Goal: Task Accomplishment & Management: Manage account settings

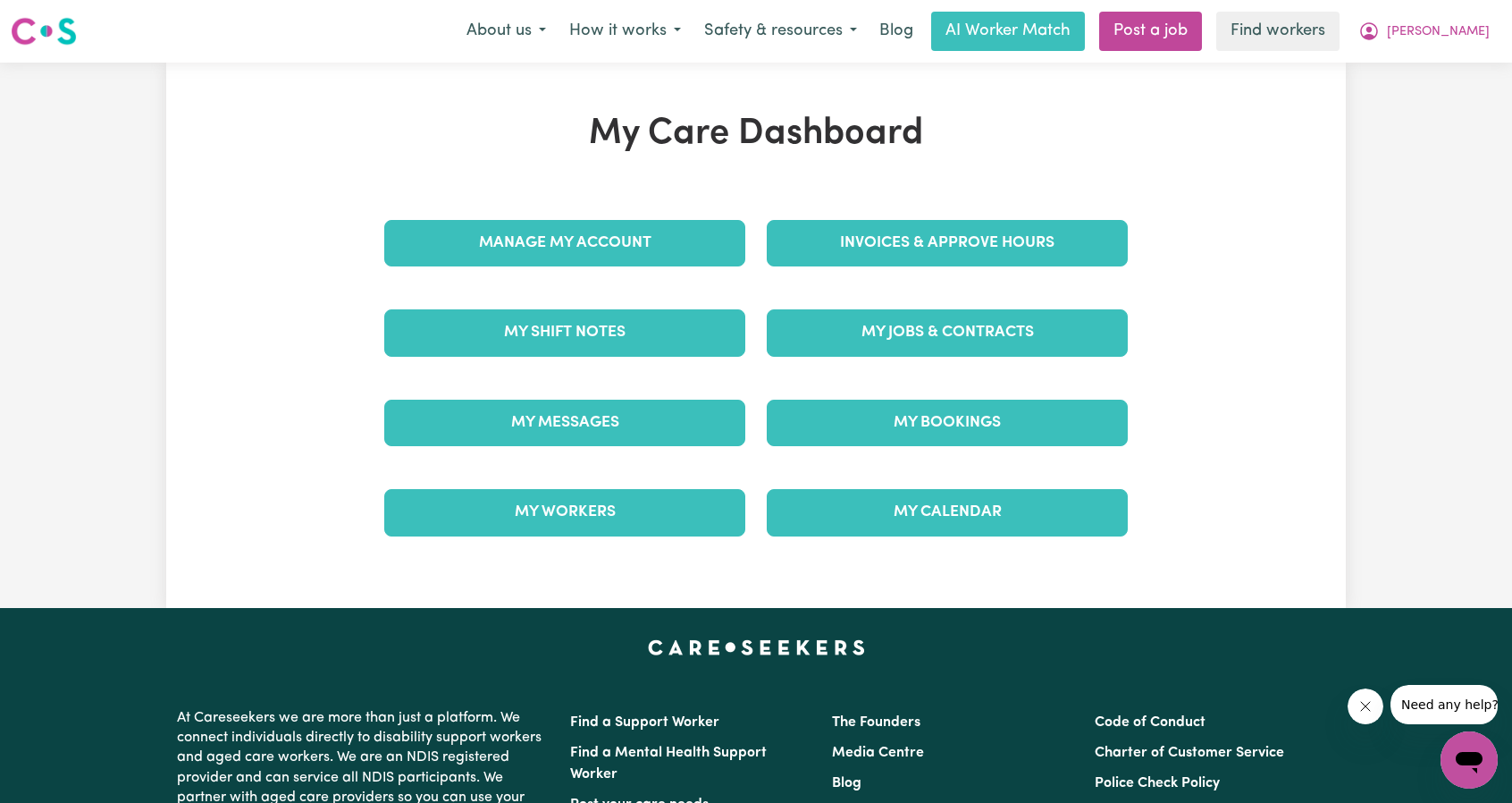
click at [922, 363] on div "My Jobs & Contracts" at bounding box center [947, 332] width 382 height 90
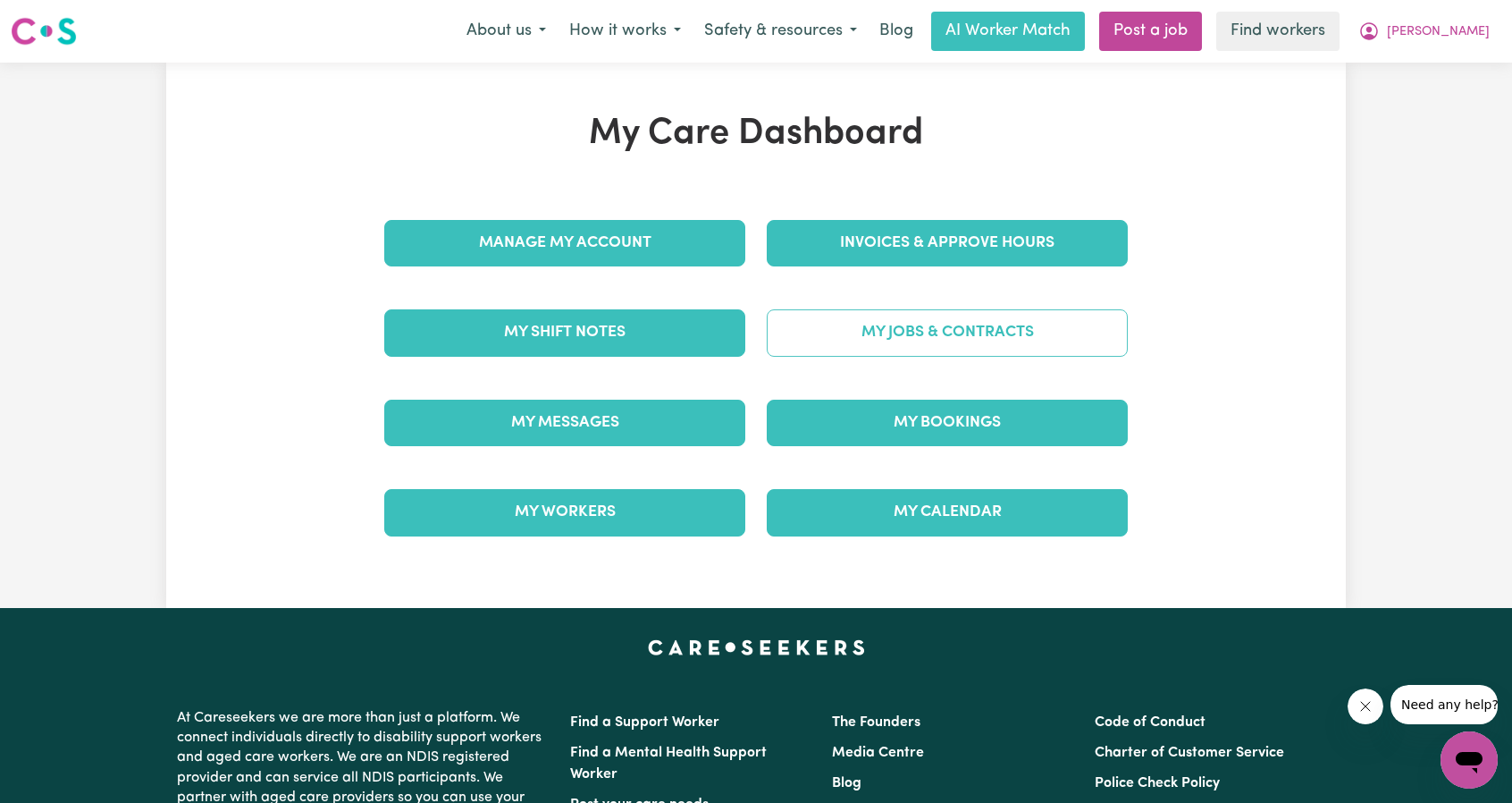
click at [922, 348] on link "My Jobs & Contracts" at bounding box center [947, 332] width 361 height 47
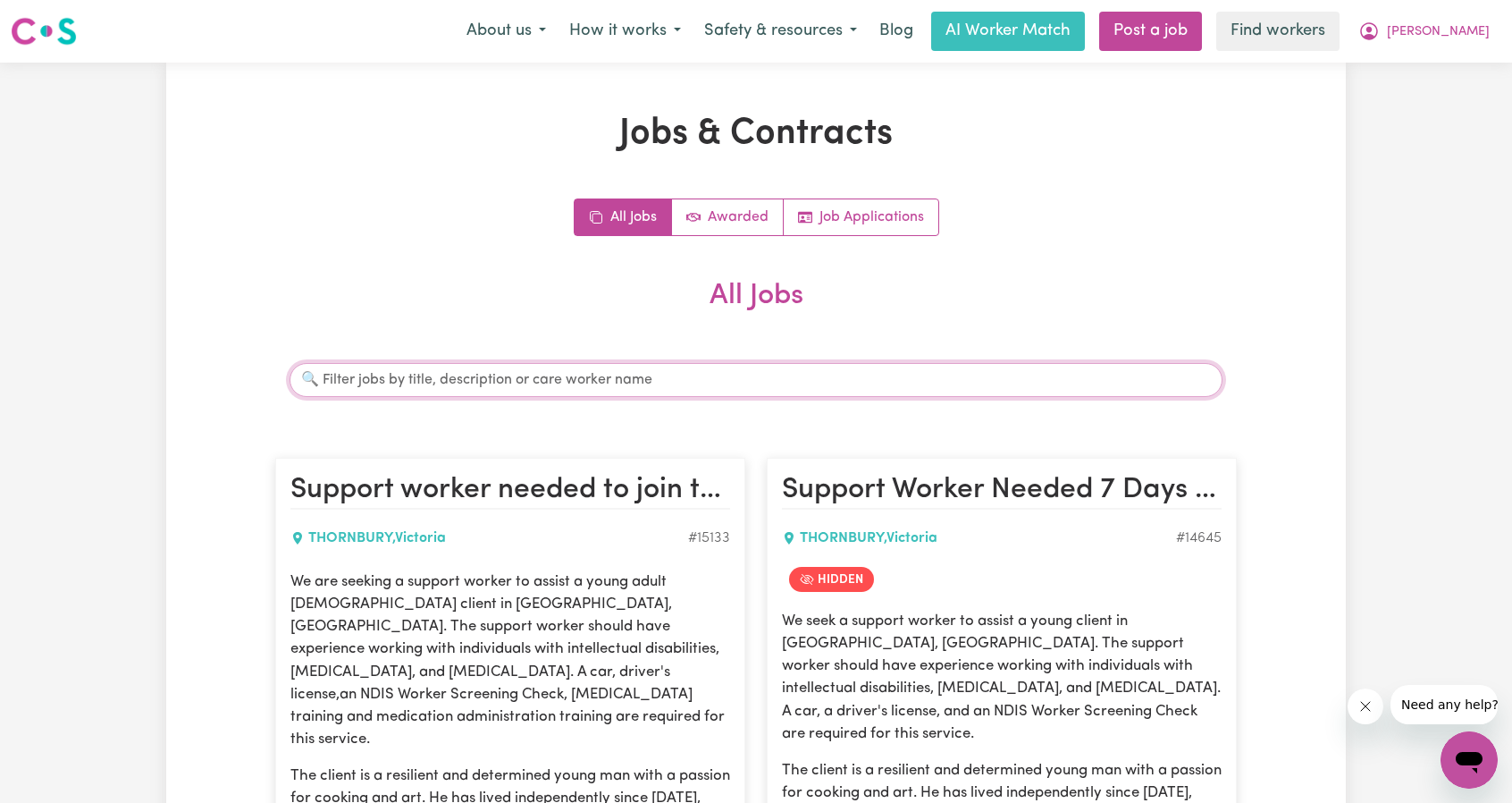
click at [873, 392] on input "Search jobs" at bounding box center [756, 380] width 933 height 34
click at [872, 382] on input "Search jobs" at bounding box center [756, 380] width 933 height 34
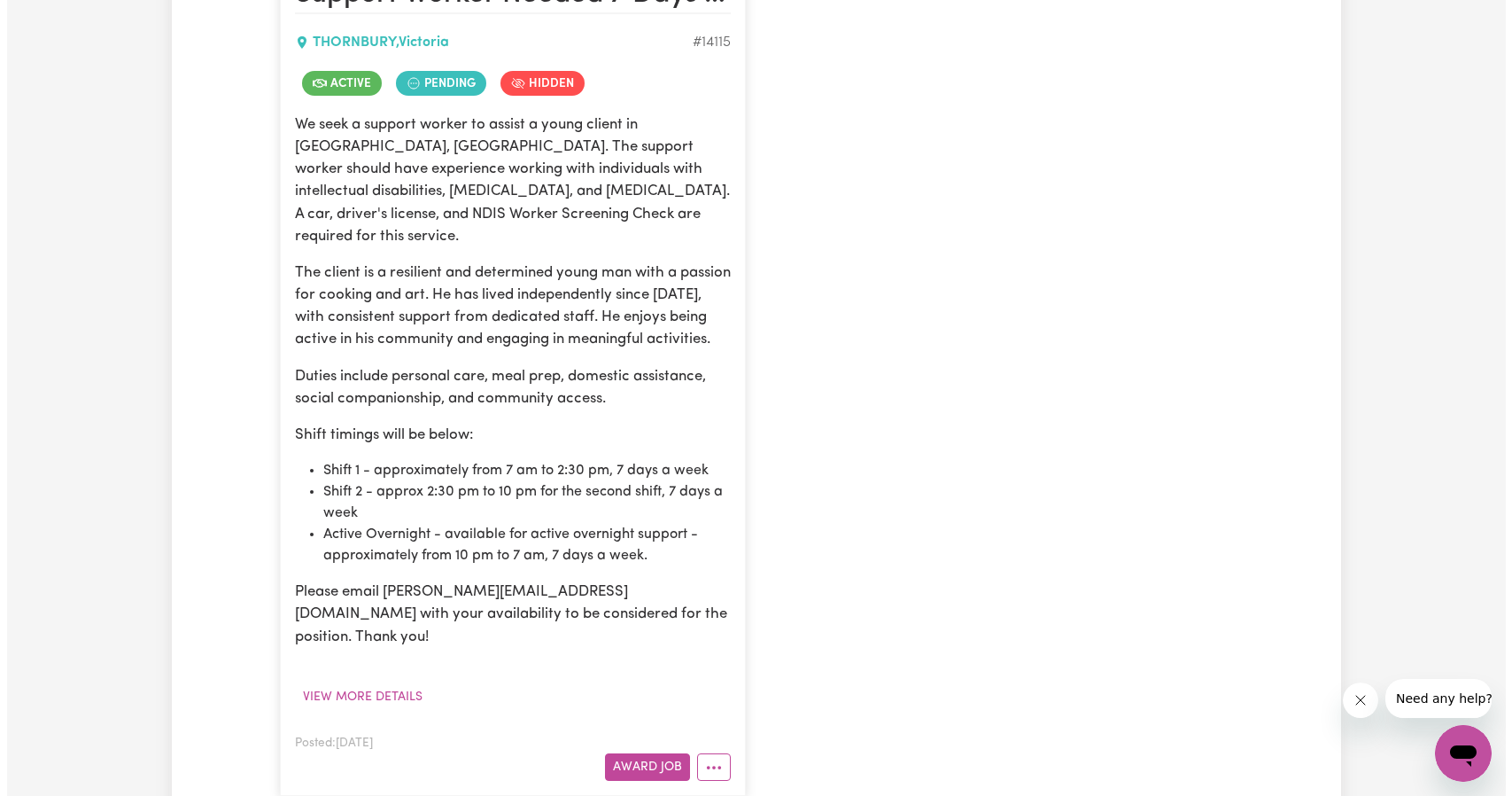
scroll to position [709, 0]
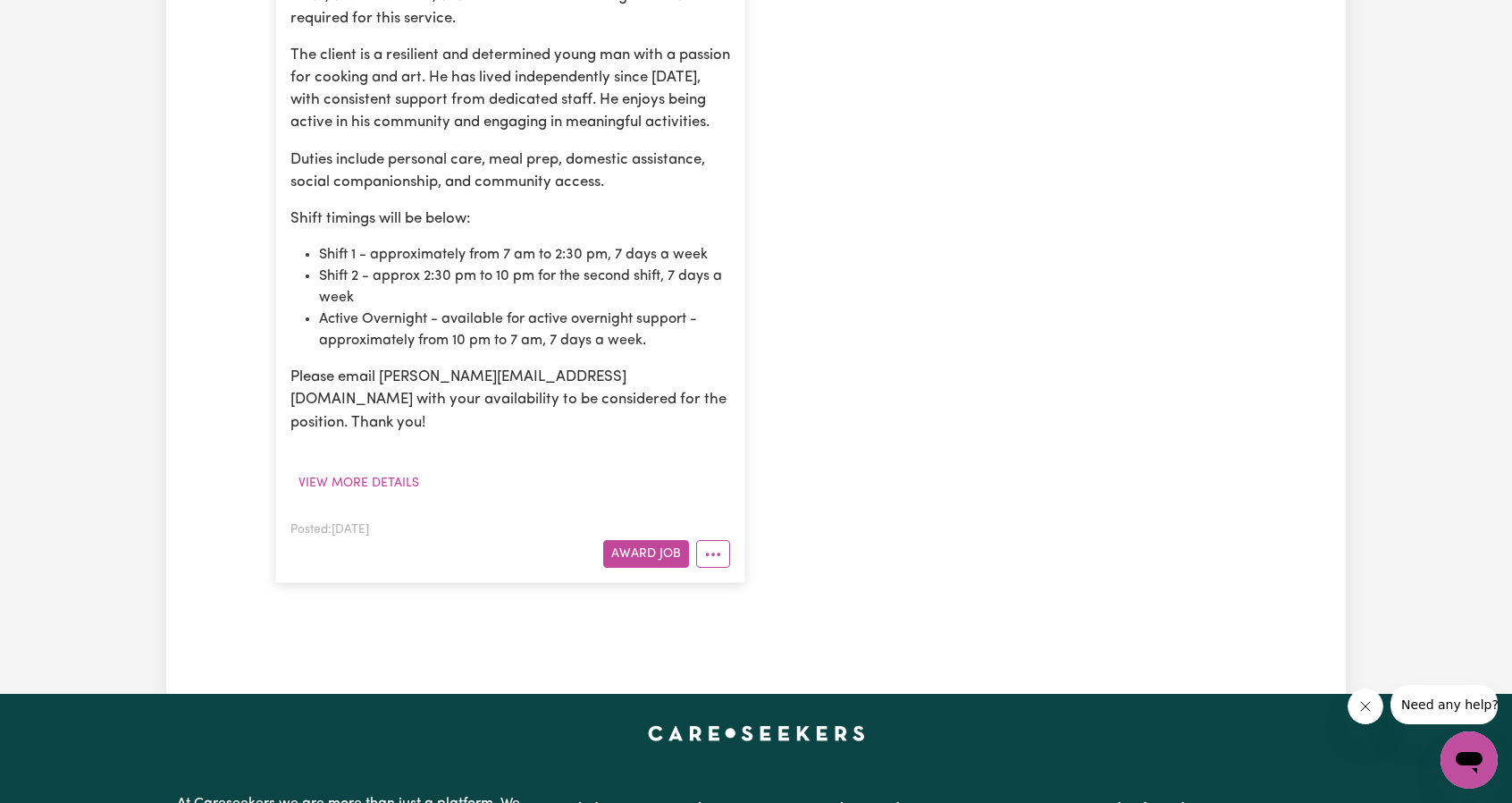
type input "[PERSON_NAME]"
click at [726, 545] on article "Support Worker Needed 7 Days A Week In [GEOGRAPHIC_DATA][PERSON_NAME][GEOGRAPHI…" at bounding box center [510, 162] width 470 height 840
click at [719, 546] on icon "More options" at bounding box center [713, 555] width 18 height 18
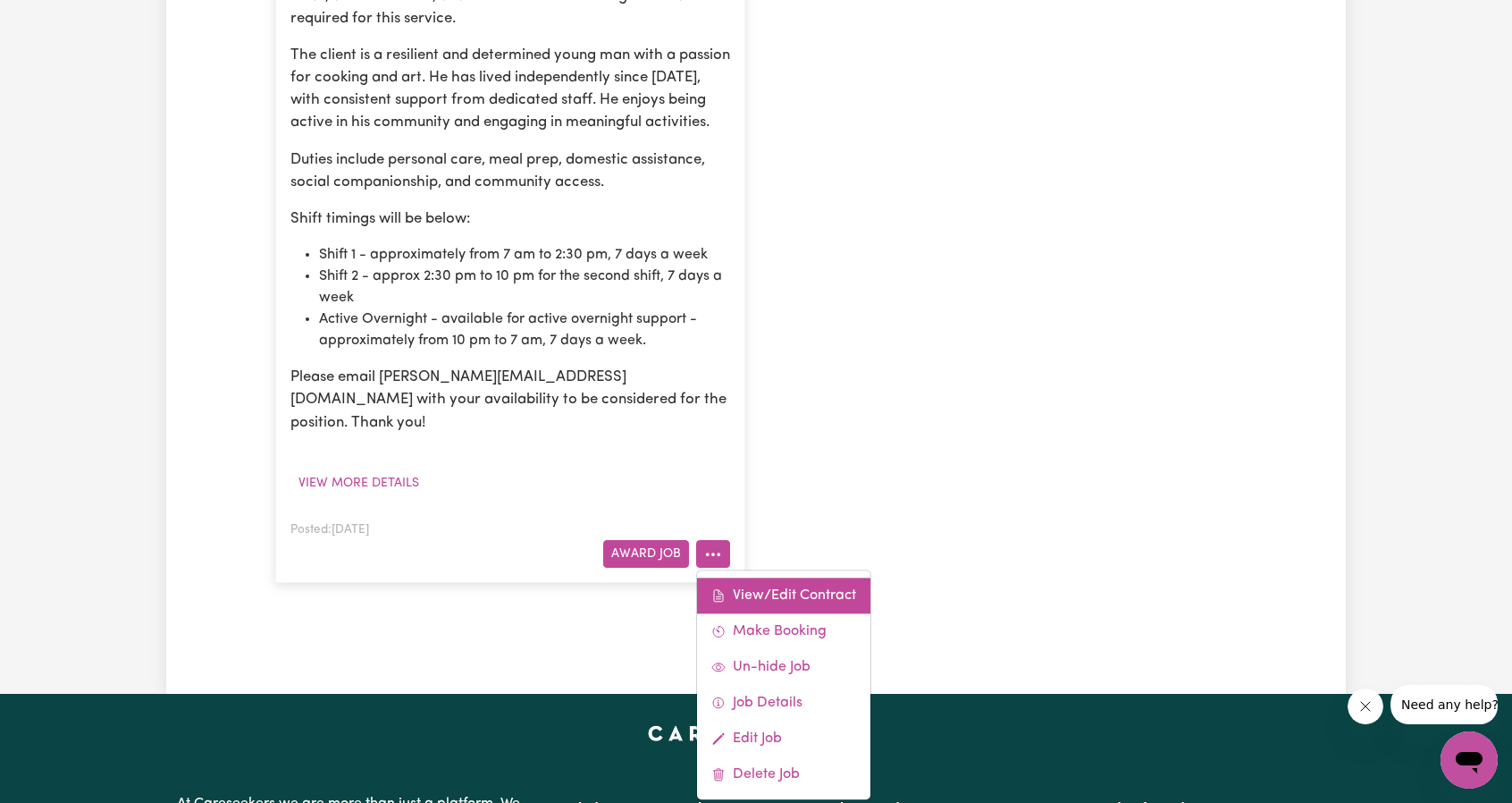
click at [737, 577] on link "View/Edit Contract" at bounding box center [784, 595] width 174 height 36
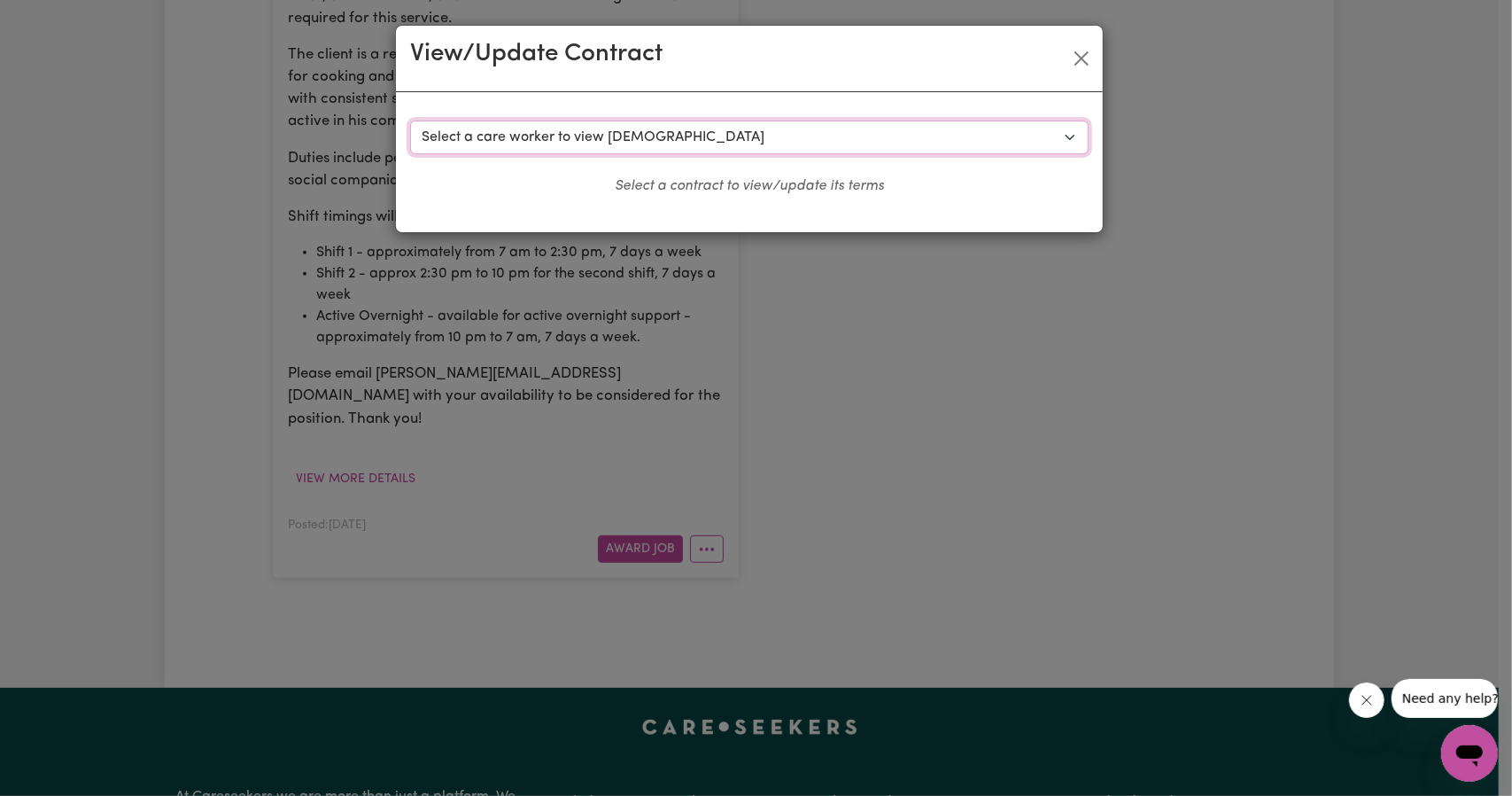
click at [785, 144] on select "Select a care worker to view [DEMOGRAPHIC_DATA] #10151 - Worker [PERSON_NAME] (…" at bounding box center [749, 138] width 678 height 34
select select "9772"
click at [410, 121] on select "Select a care worker to view [DEMOGRAPHIC_DATA] #10151 - Worker [PERSON_NAME] (…" at bounding box center [749, 138] width 678 height 34
select select "WEEKDAY_DAYTIME"
select select "ASSISTANCE_SELF_CARE"
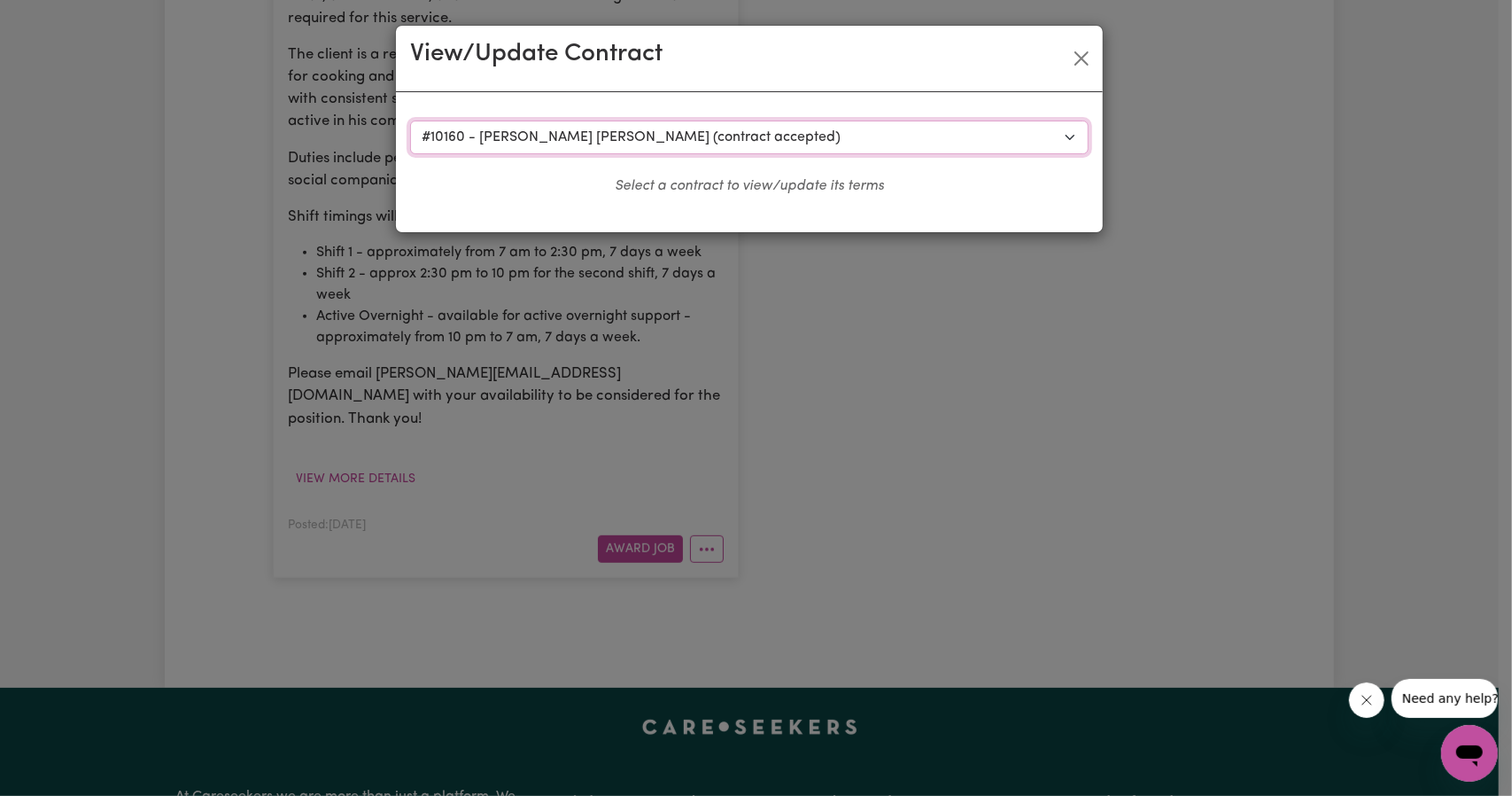
select select "ONE"
select select "[DATE]"
select select "ASSISTANCE_SELF_CARE"
select select "ONE"
select select "[DATE]"
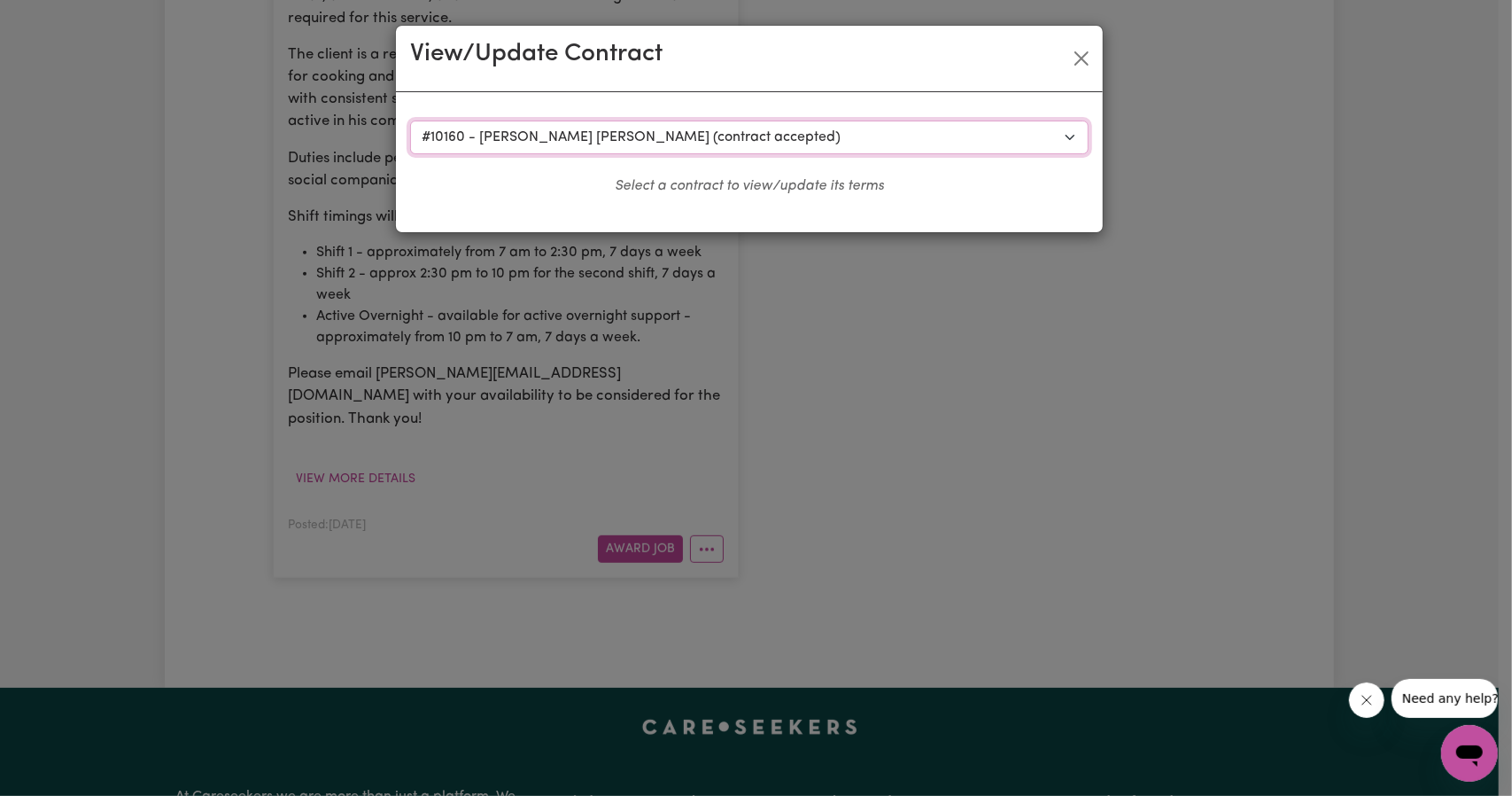
select select "ASSISTANCE_SELF_CARE"
select select "ONE"
select select "PUBLIC_HOLIDAY"
select select "ASSISTANCE_SELF_CARE"
select select "ONE"
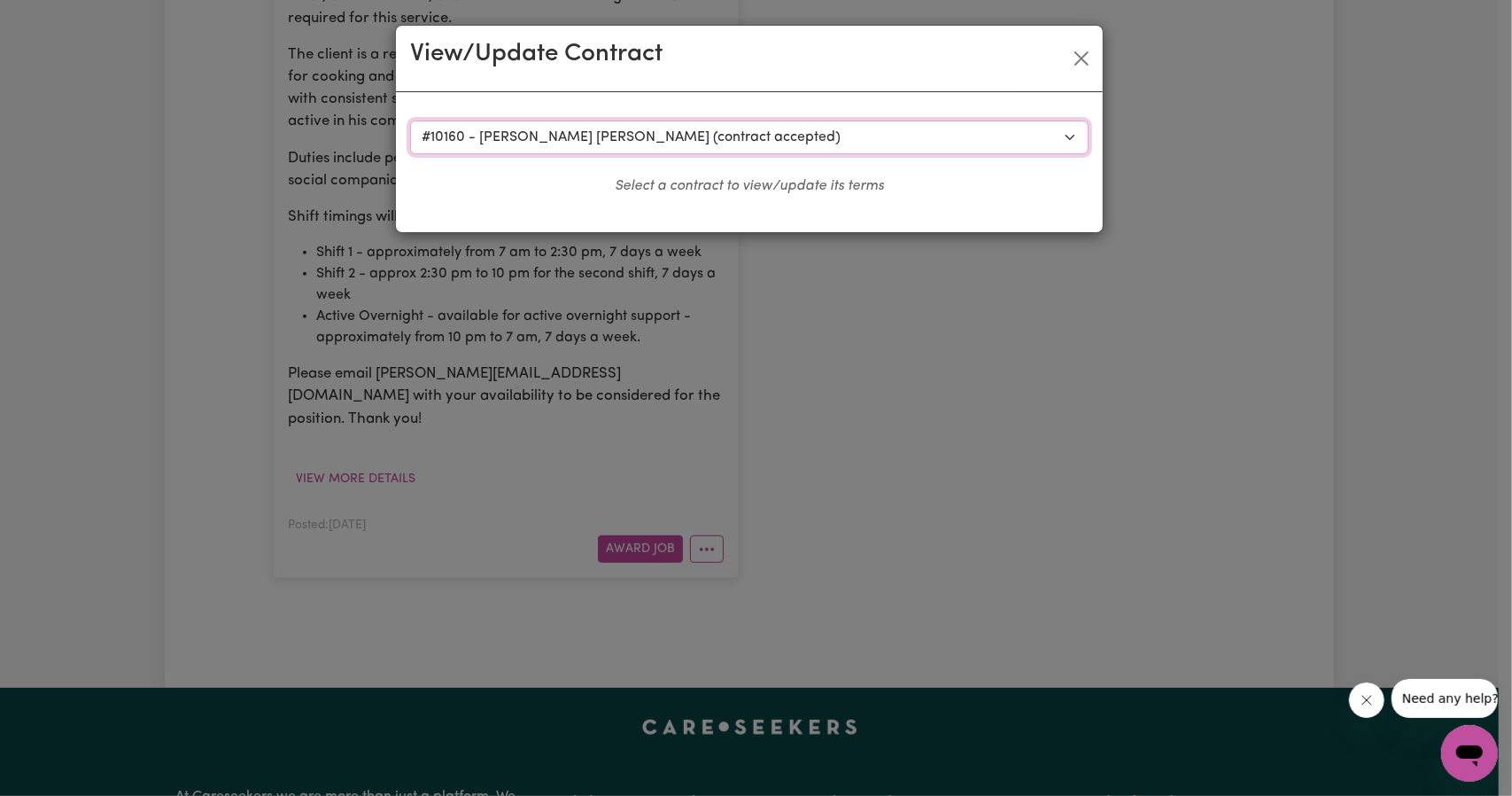
select select "WEEKDAY_EVENING"
select select "ASSISTANCE_SELF_CARE"
select select "ONE"
select select "OVERNIGHT_ACTIVE"
select select "OVERNIGHT_ACTIVE_STANDARD"
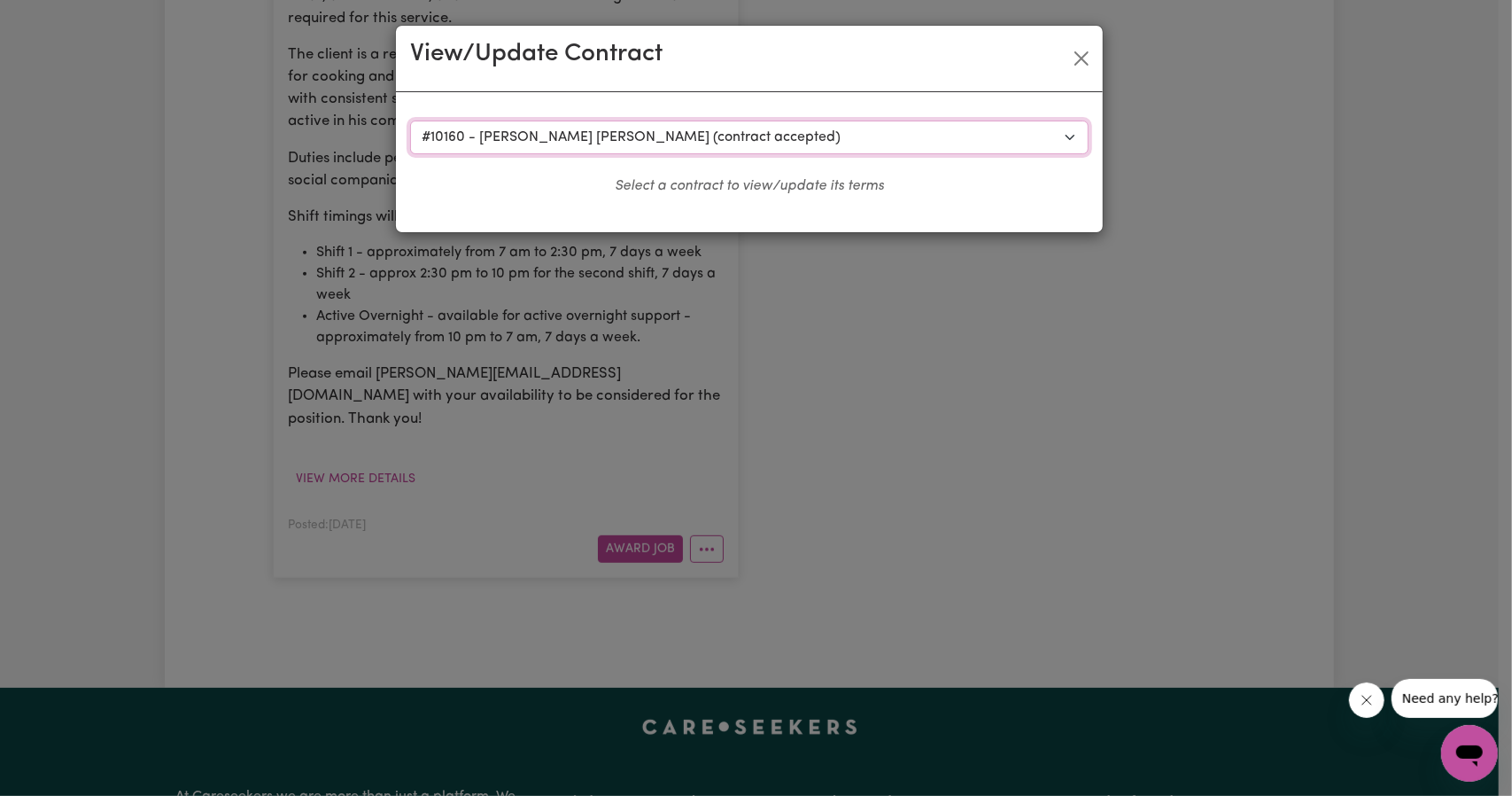
select select "ONE"
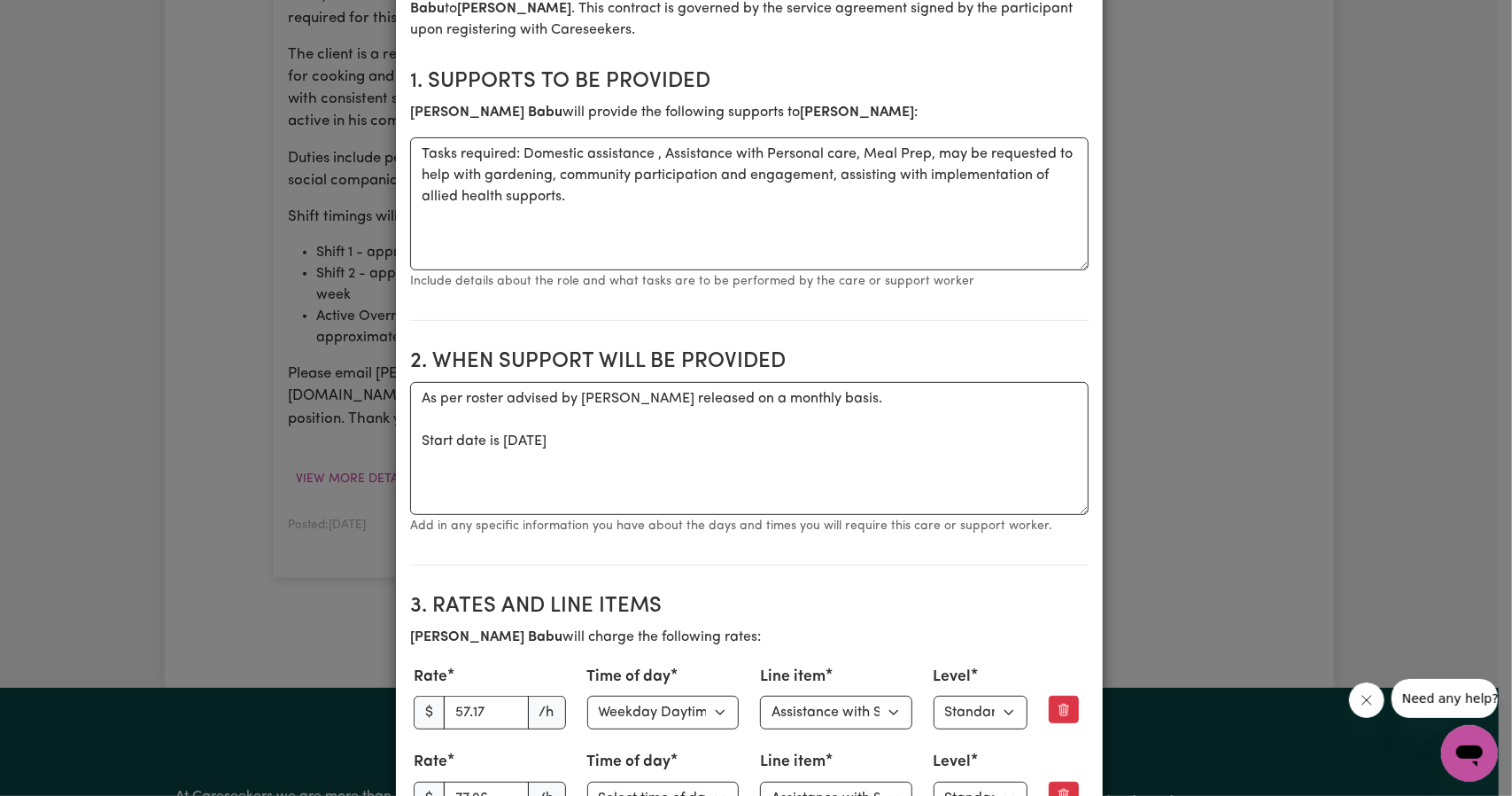
scroll to position [0, 0]
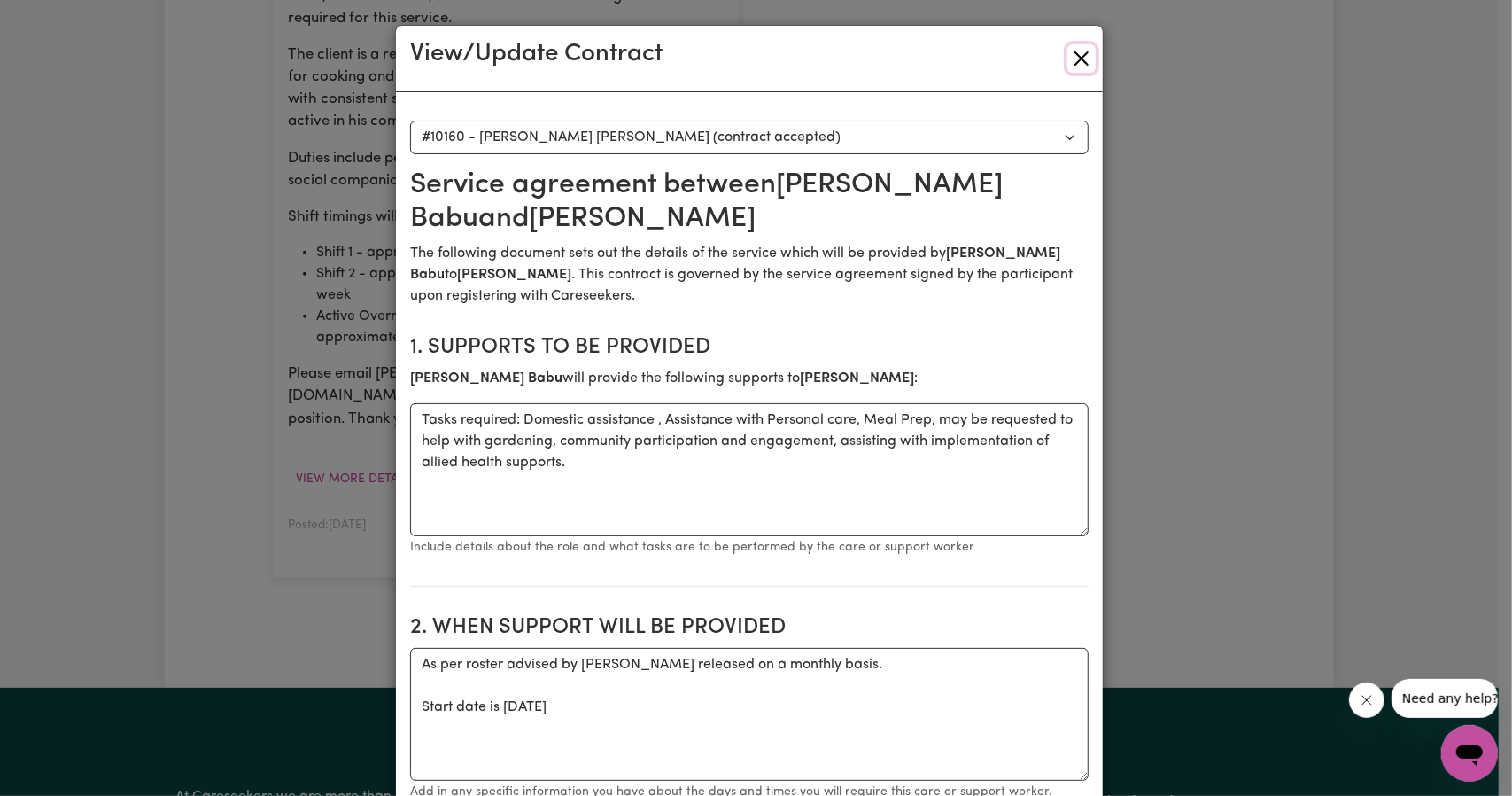
click at [1075, 55] on button "Close" at bounding box center [1081, 59] width 28 height 28
